Goal: Information Seeking & Learning: Understand process/instructions

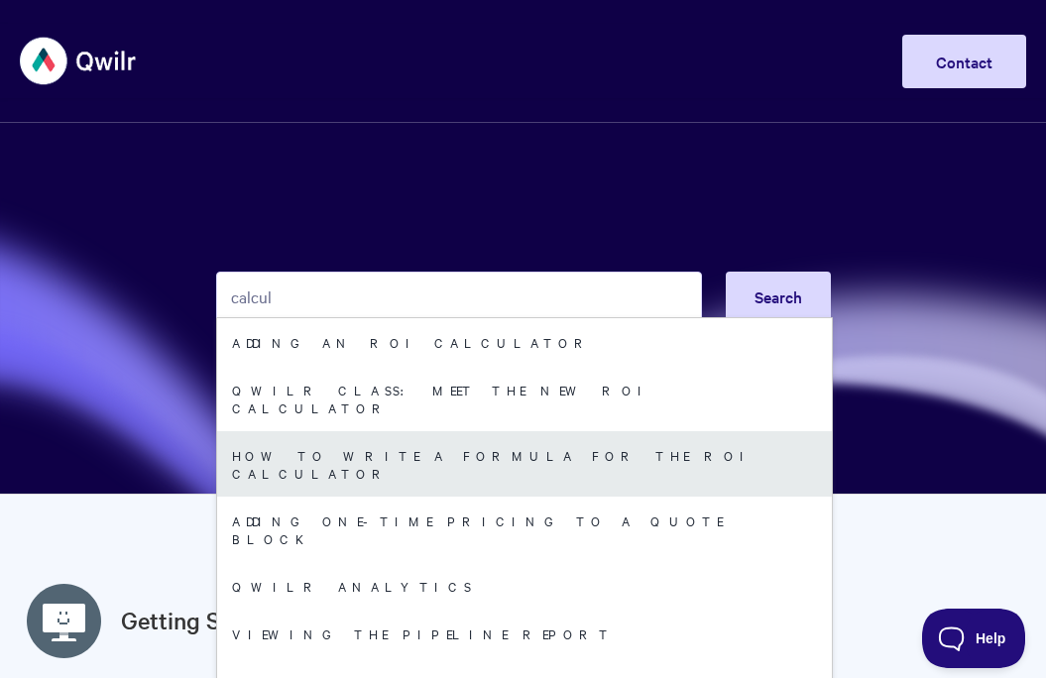
type input "calcul"
click at [339, 436] on link "How to write a formula for the ROI Calculator" at bounding box center [524, 463] width 615 height 65
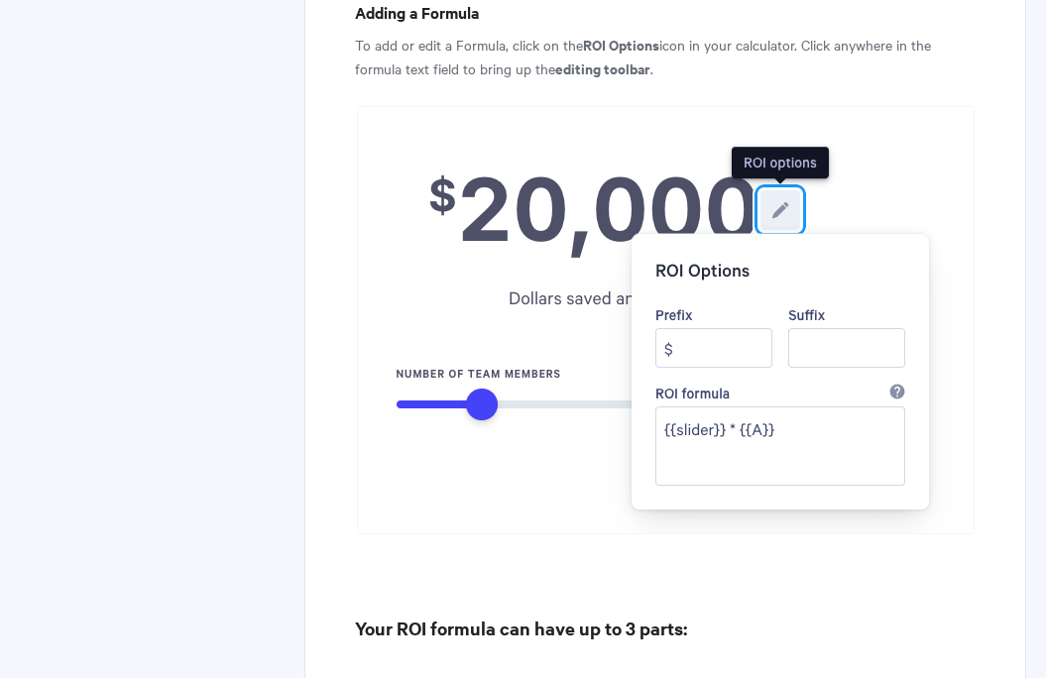
scroll to position [1355, 0]
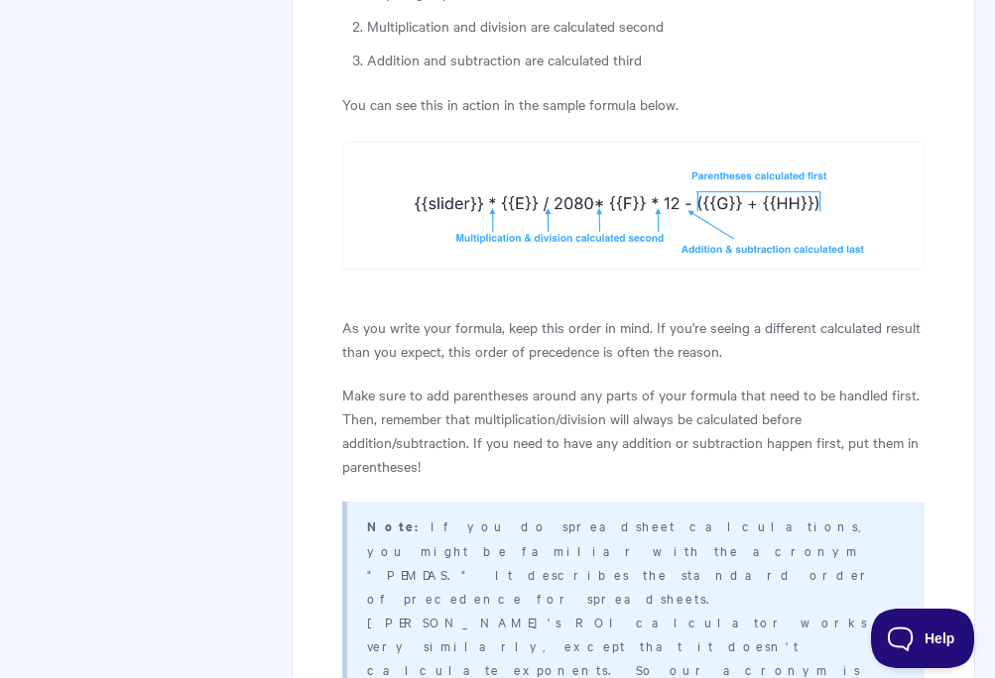
scroll to position [7402, 0]
